Goal: Check status: Check status

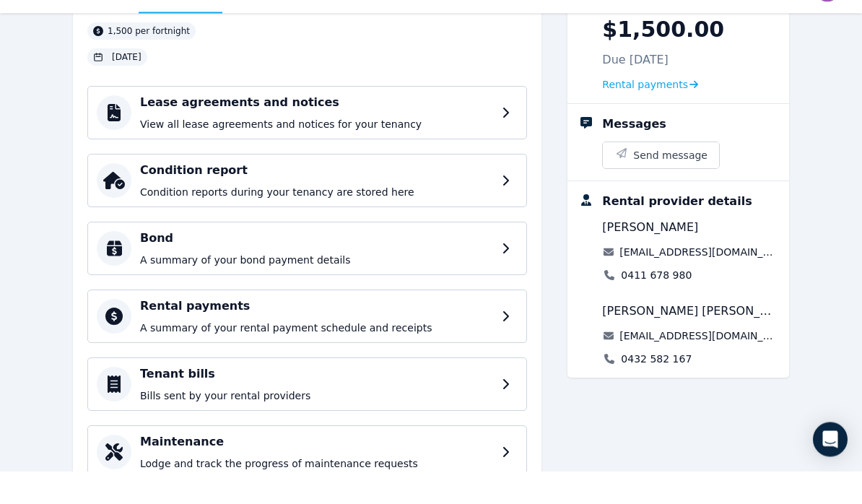
scroll to position [112, 0]
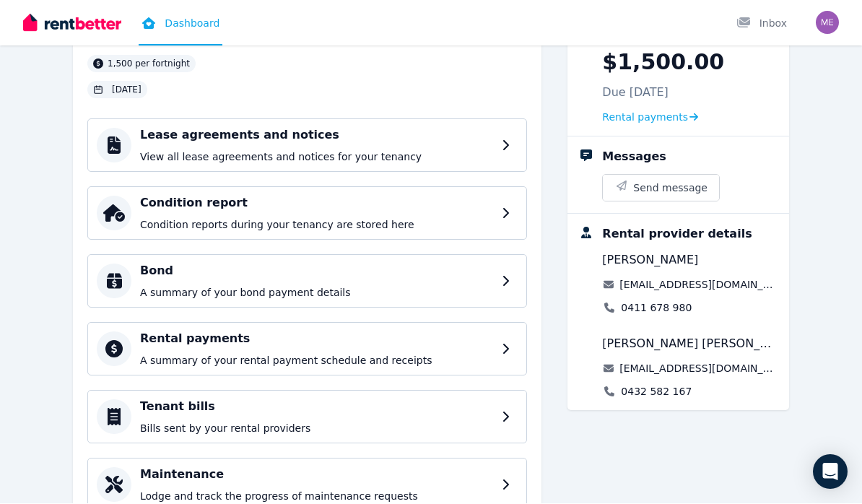
click at [230, 354] on p "A summary of your rental payment schedule and receipts" at bounding box center [316, 361] width 353 height 14
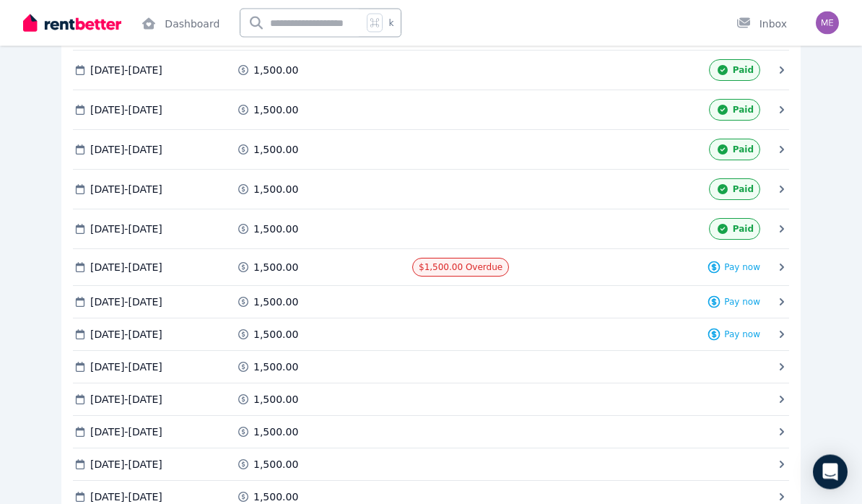
scroll to position [625, 0]
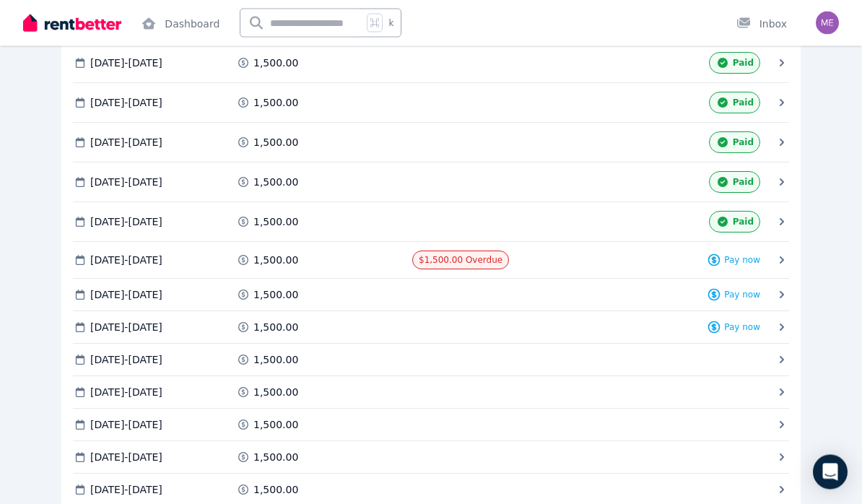
click at [771, 183] on div "[DATE] - [DATE] 1,500.00 Paid" at bounding box center [423, 183] width 701 height 22
